Goal: Information Seeking & Learning: Learn about a topic

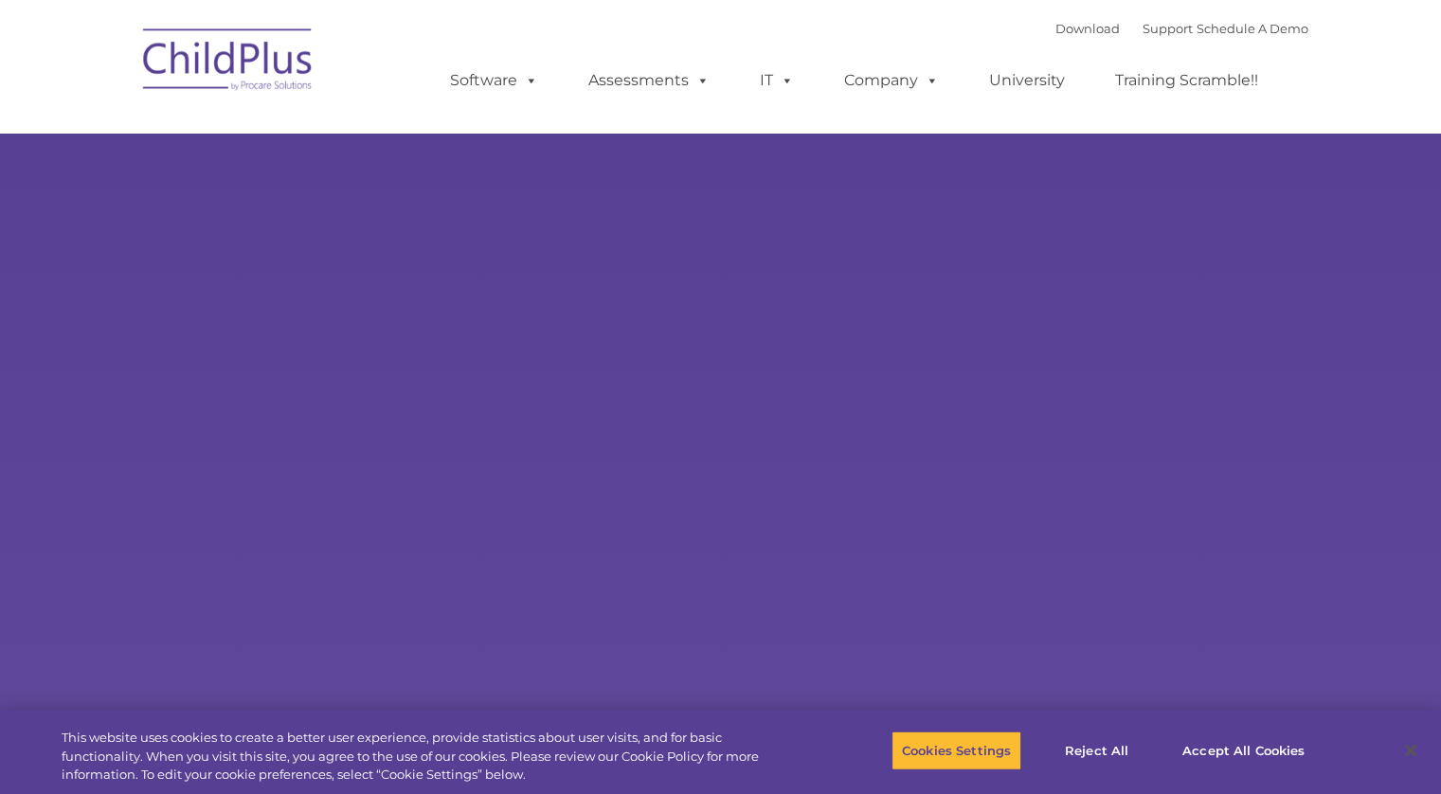
type input ""
select select "MEDIUM"
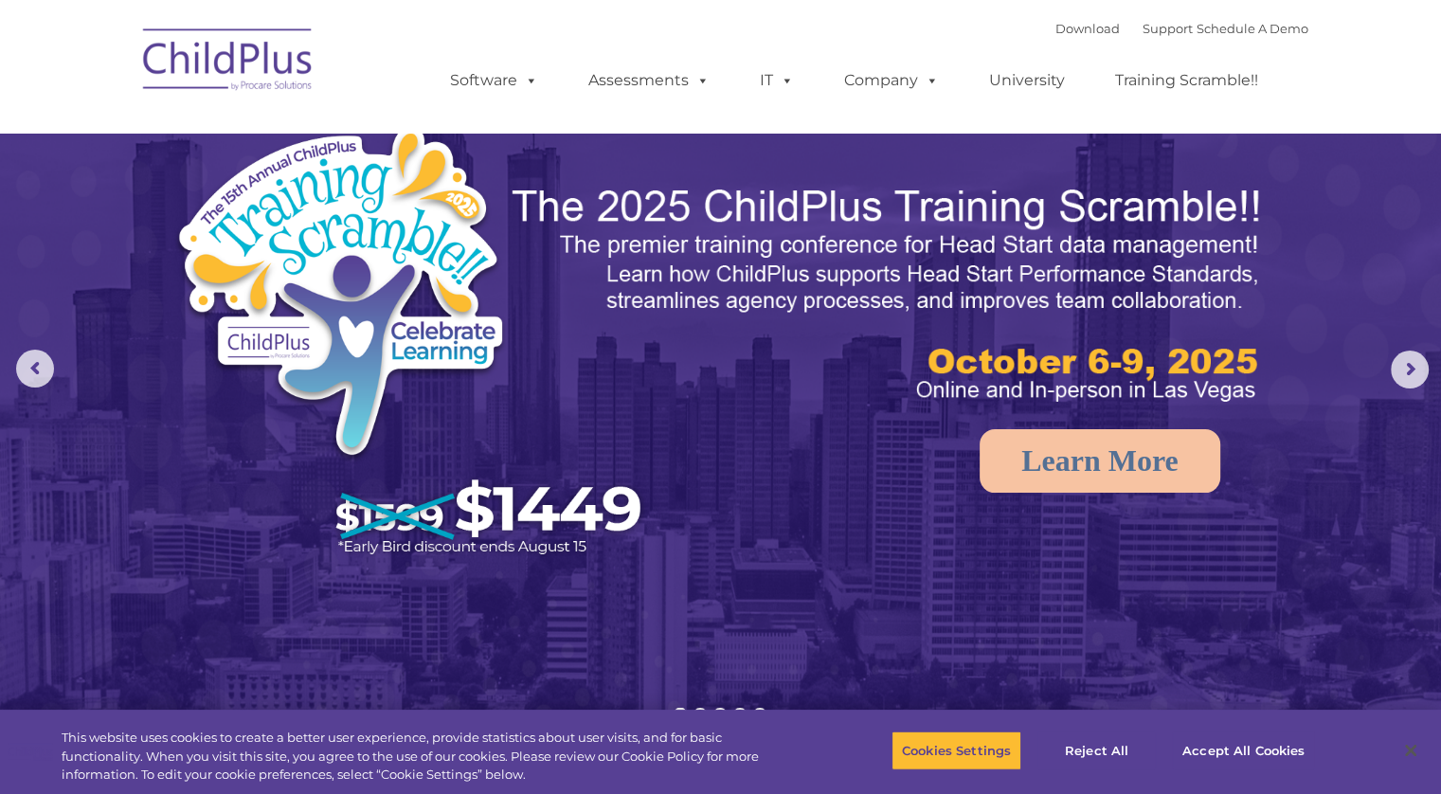
click at [1390, 69] on nav "Download Support | Schedule A Demo  MENU MENU Software ChildPlus: The original…" at bounding box center [720, 66] width 1441 height 133
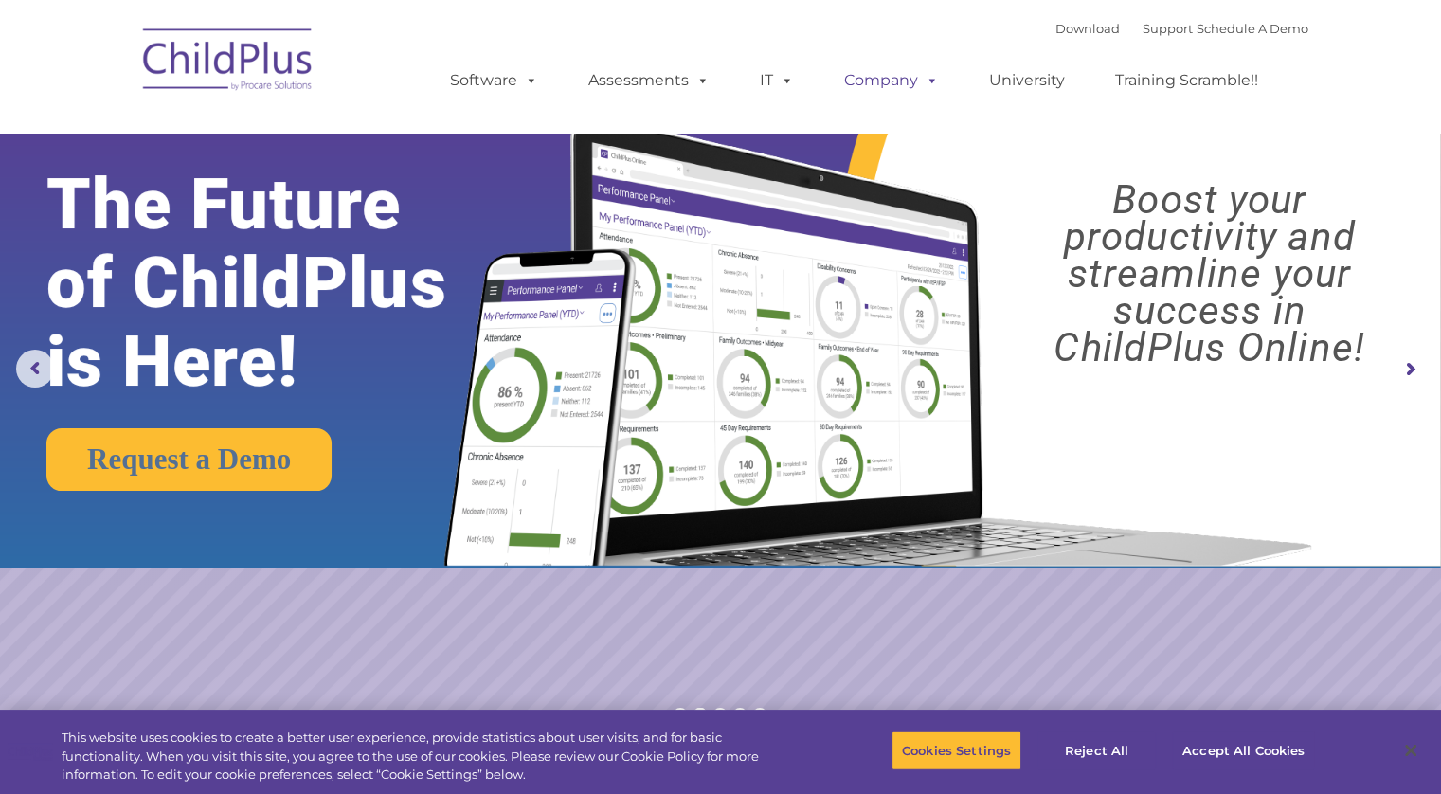
click at [930, 89] on span at bounding box center [928, 80] width 21 height 18
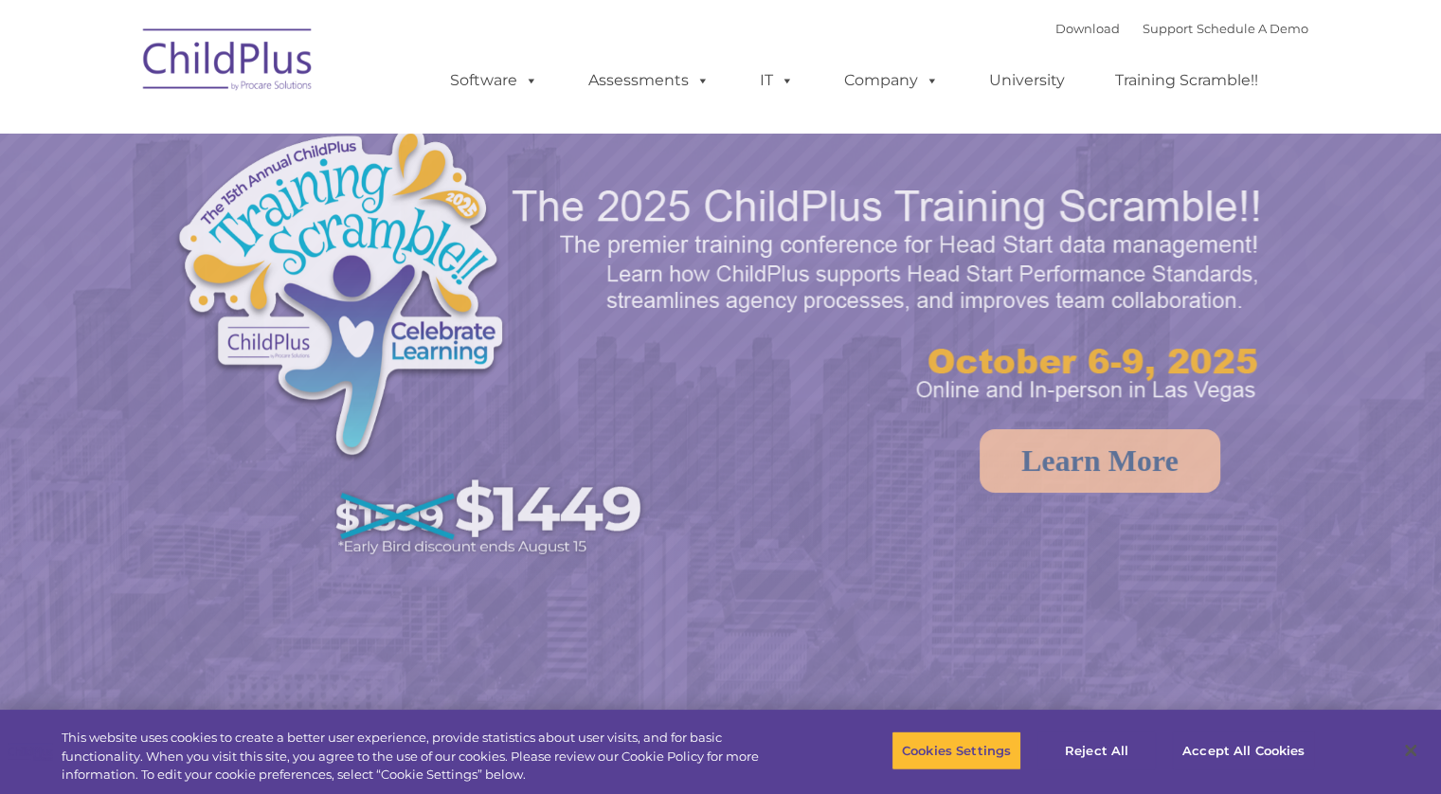
select select "MEDIUM"
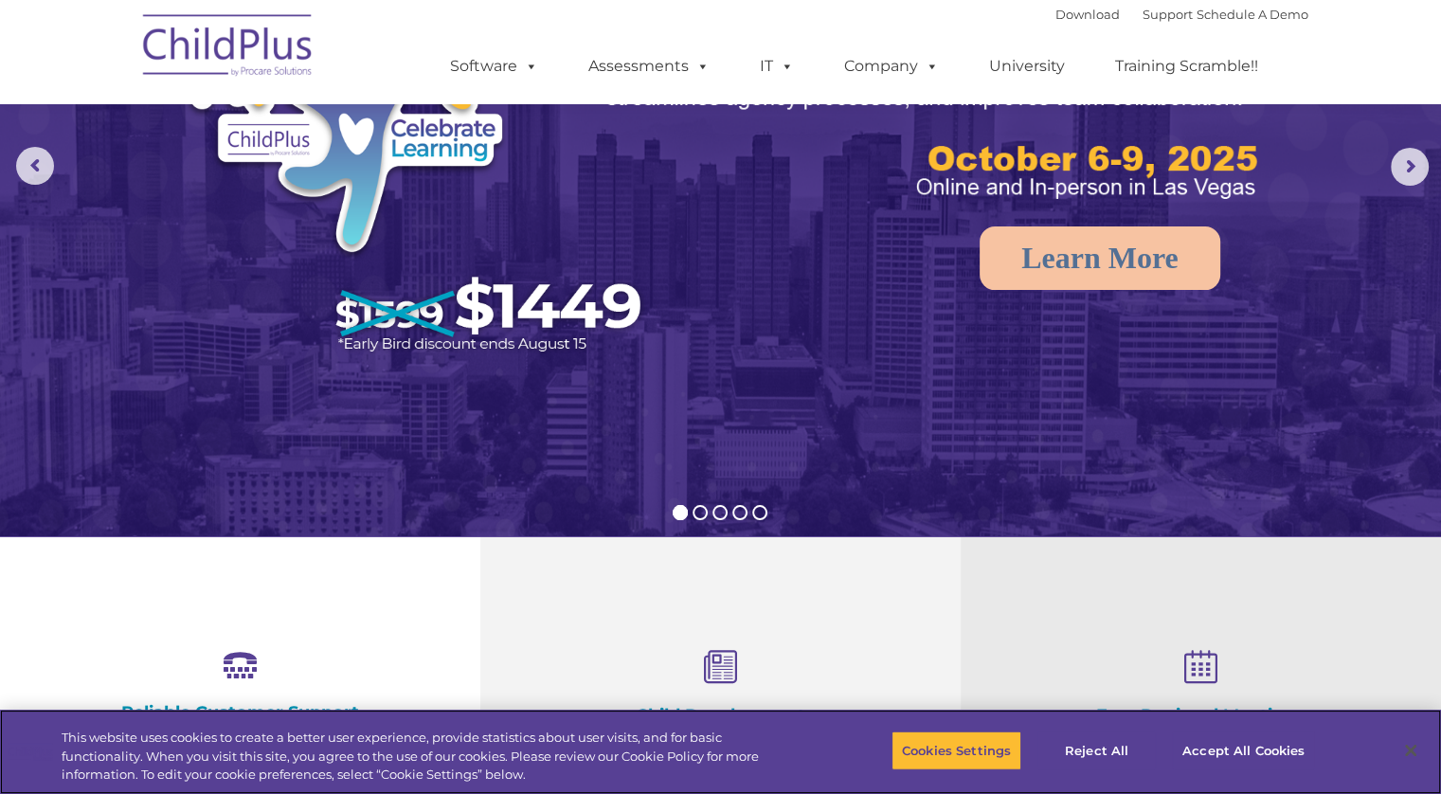
scroll to position [208, 0]
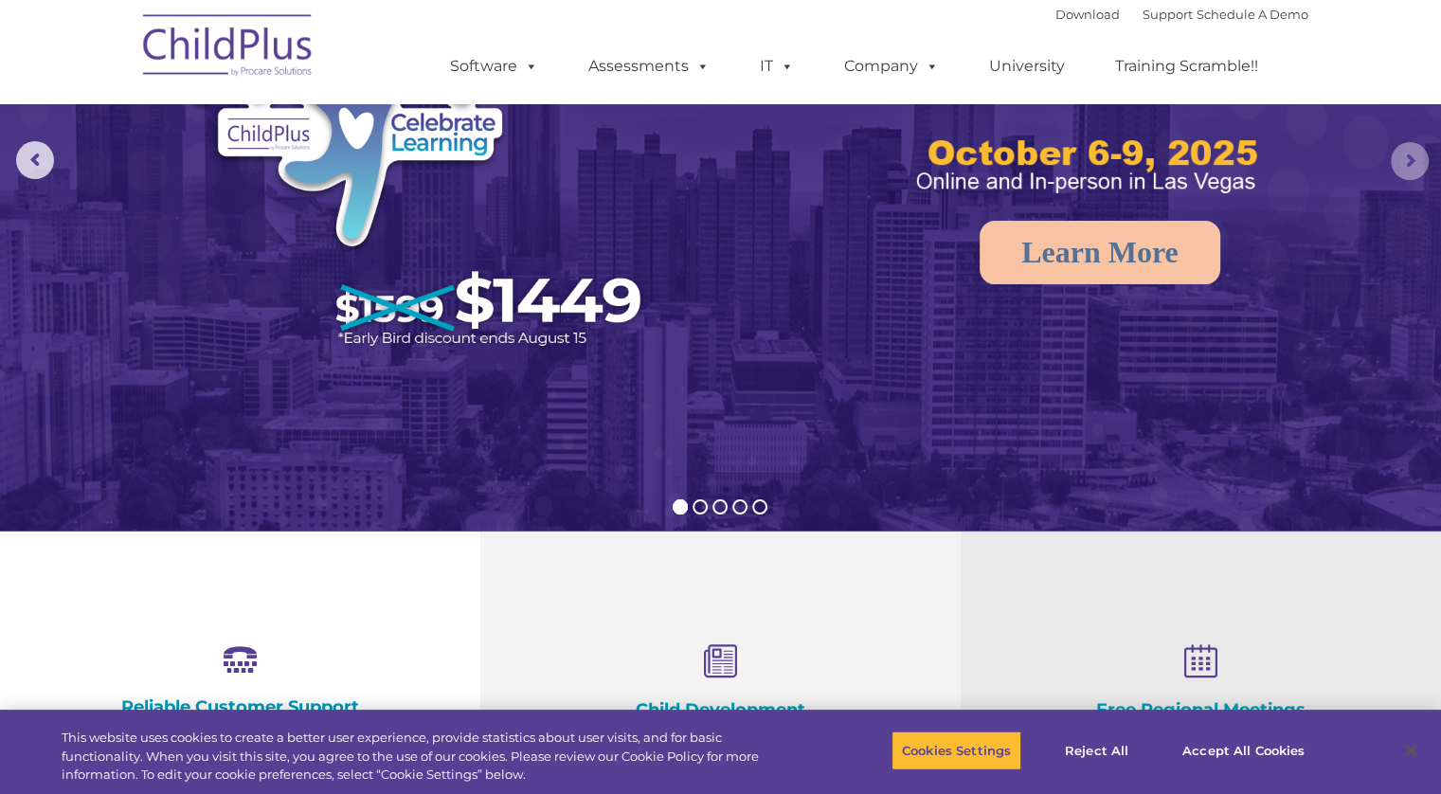
click at [1425, 154] on rs-arrow at bounding box center [1410, 161] width 38 height 38
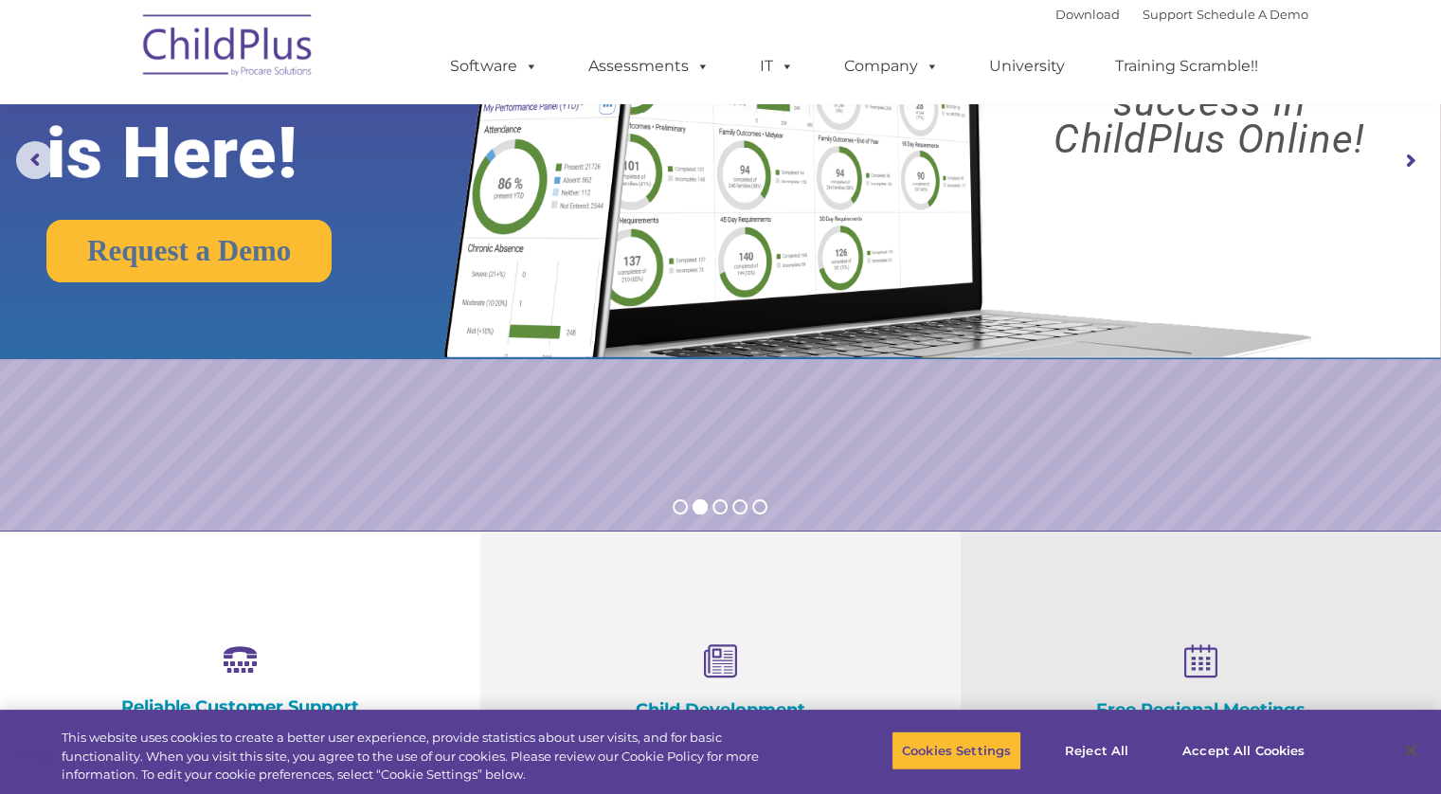
click at [1425, 154] on rs-arrow at bounding box center [1410, 161] width 38 height 38
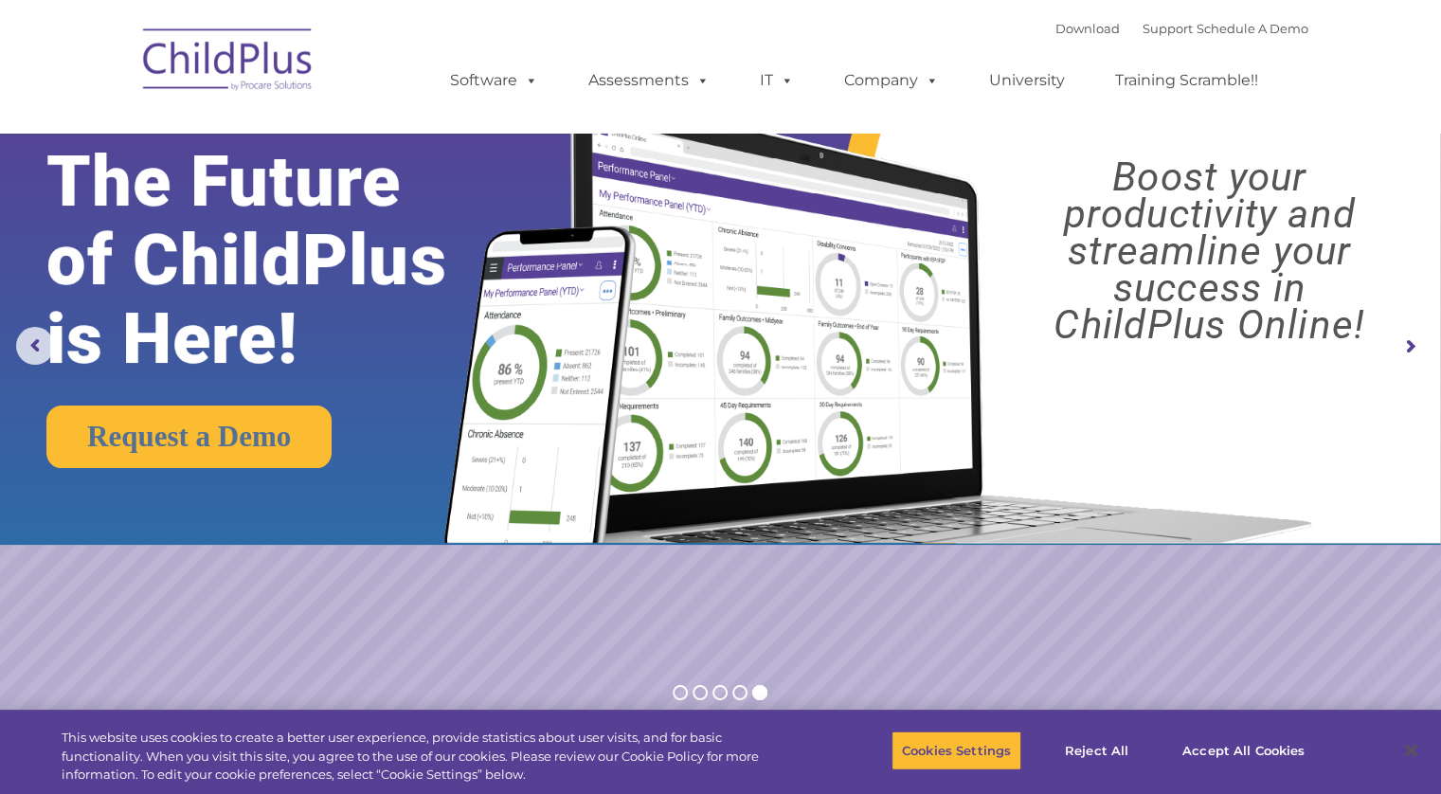
scroll to position [0, 0]
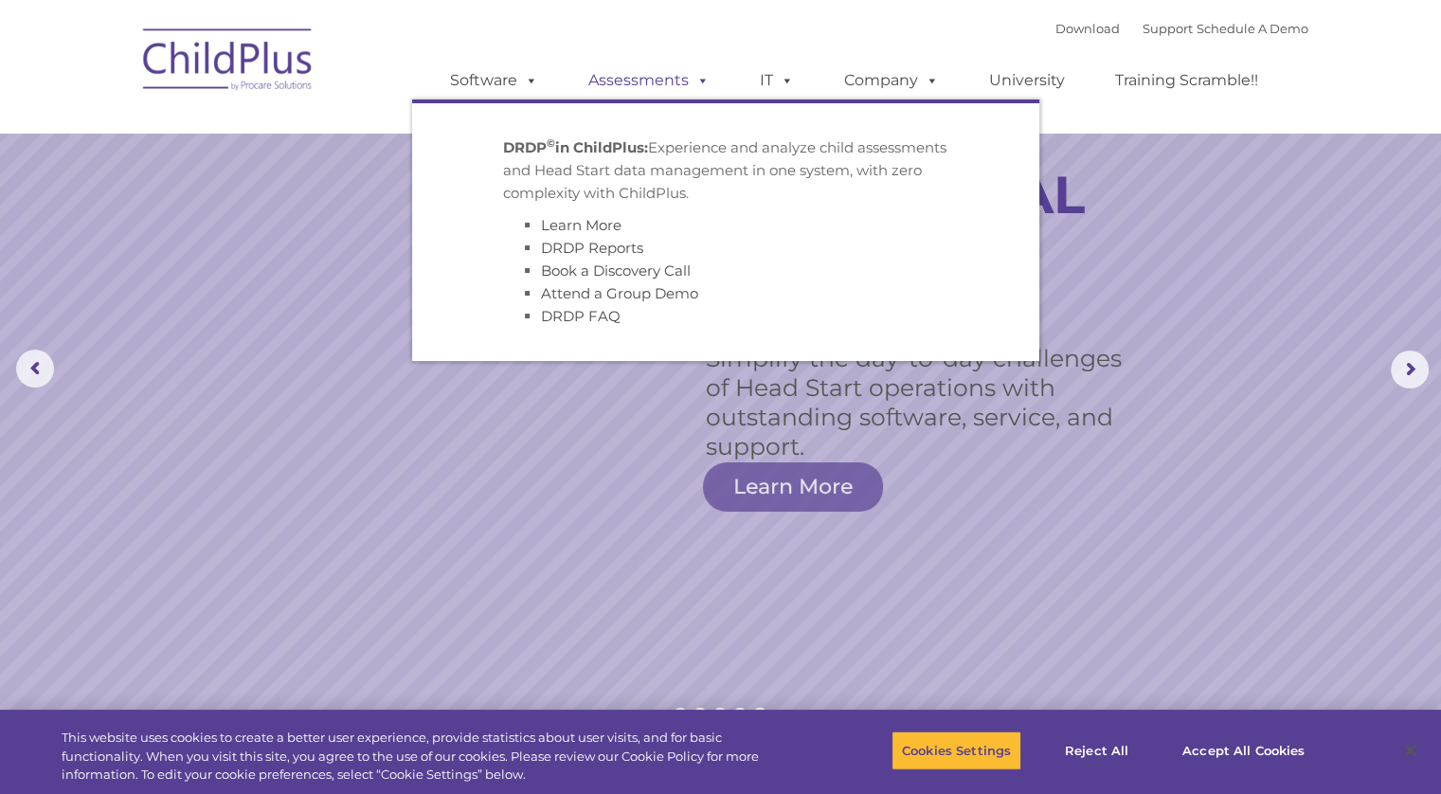
click at [682, 88] on link "Assessments" at bounding box center [649, 81] width 159 height 38
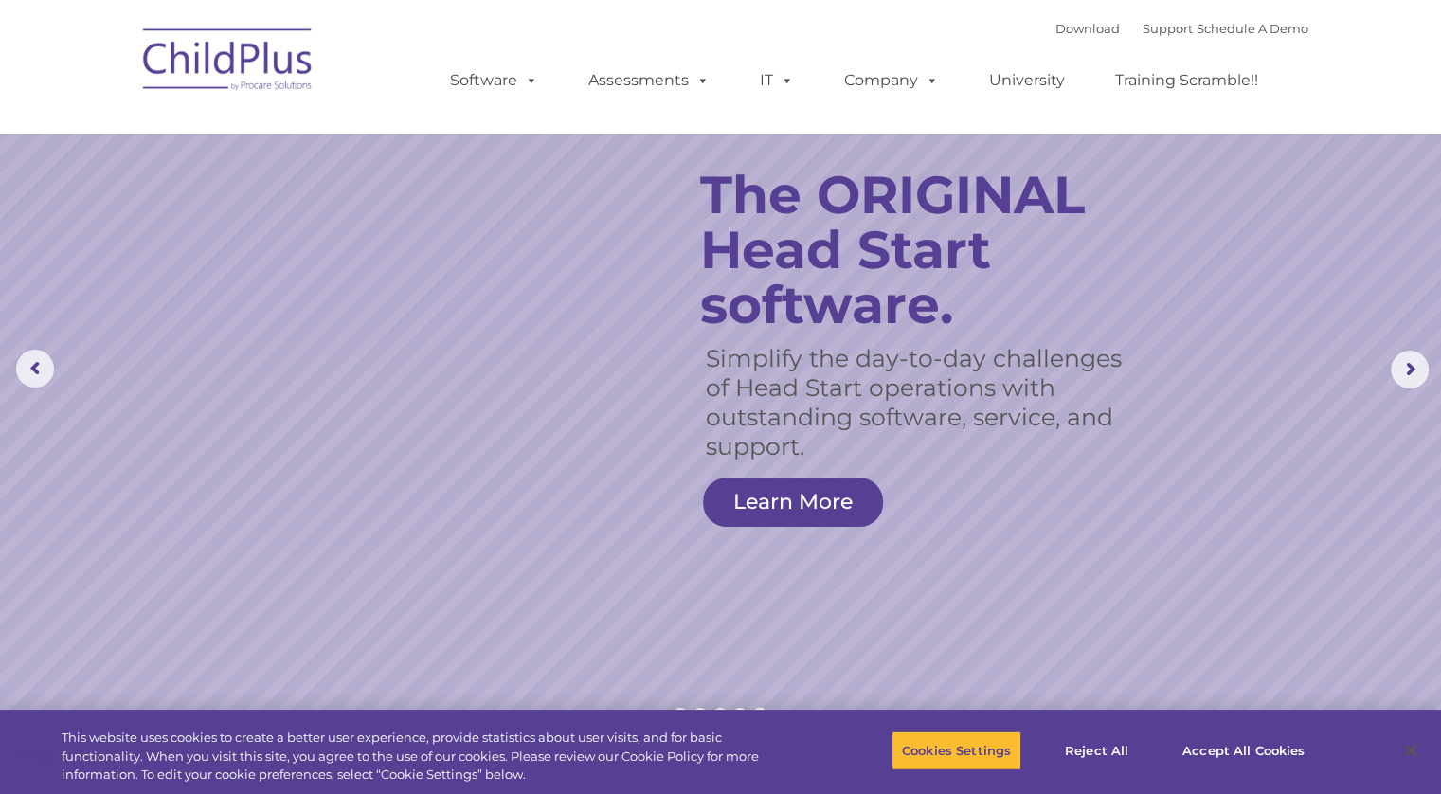
click at [1340, 54] on nav "Download Support | Schedule A Demo  MENU MENU Software ChildPlus: The original…" at bounding box center [720, 66] width 1441 height 133
